Goal: Check status

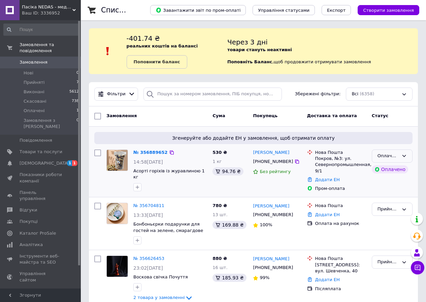
click at [407, 158] on div "Оплачено" at bounding box center [392, 156] width 41 height 13
click at [406, 173] on li "Прийнято" at bounding box center [392, 170] width 40 height 12
click at [153, 149] on div "№ 356889652" at bounding box center [149, 153] width 32 height 8
click at [149, 154] on link "№ 356889652" at bounding box center [148, 152] width 31 height 5
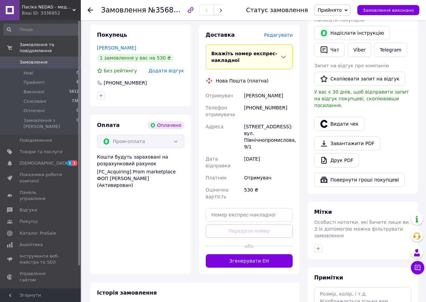
scroll to position [216, 0]
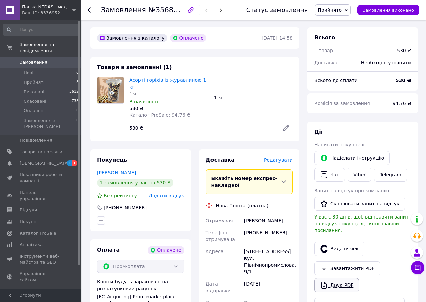
click at [344, 278] on link "Друк PDF" at bounding box center [336, 285] width 45 height 14
click at [34, 160] on span "[DEMOGRAPHIC_DATA]" at bounding box center [45, 163] width 50 height 6
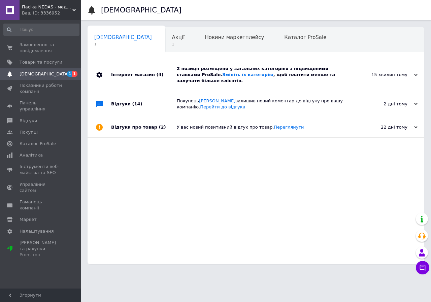
click at [238, 75] on div "2 позиції розміщено у загальних категоріях з підвищеними ставками ProSale. Змін…" at bounding box center [264, 75] width 174 height 19
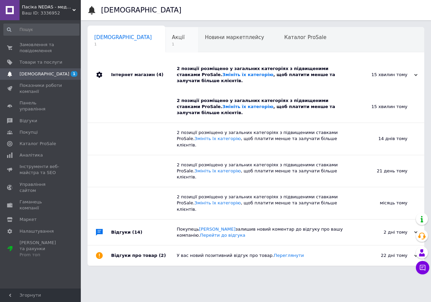
click at [172, 39] on span "Акції" at bounding box center [178, 37] width 13 height 6
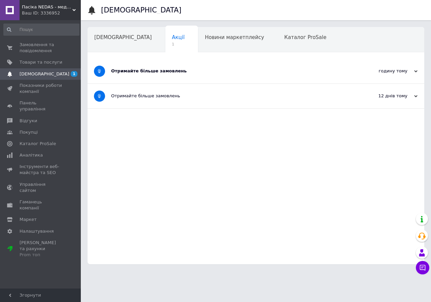
click at [154, 72] on div "Отримайте більше замовлень" at bounding box center [230, 71] width 239 height 6
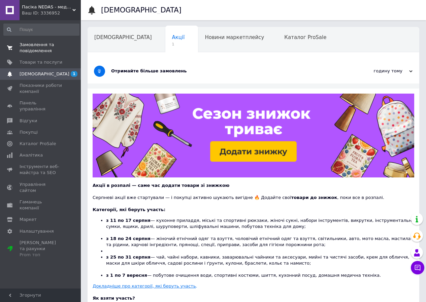
click at [35, 44] on span "Замовлення та повідомлення" at bounding box center [41, 48] width 43 height 12
